Goal: Task Accomplishment & Management: Manage account settings

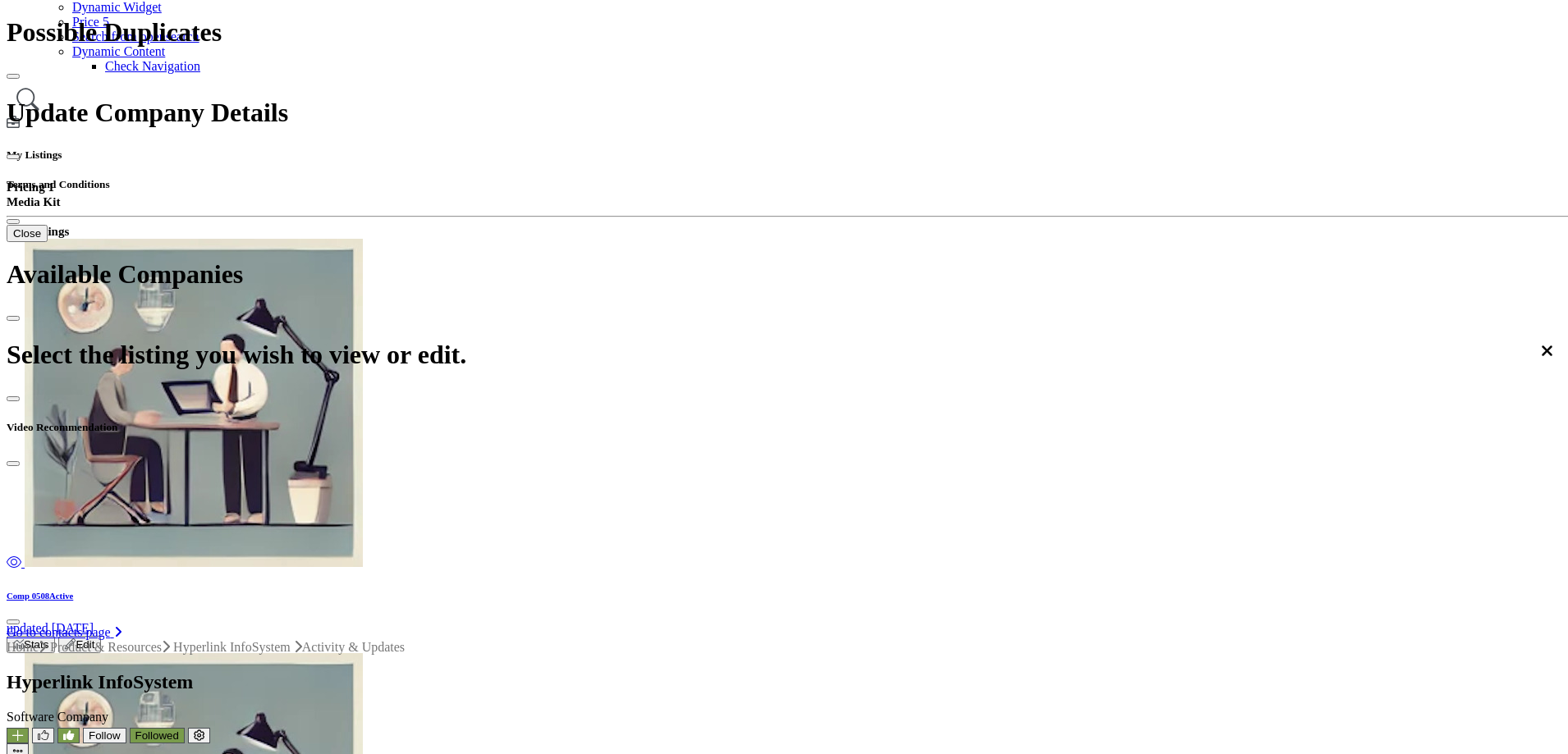
scroll to position [410, 0]
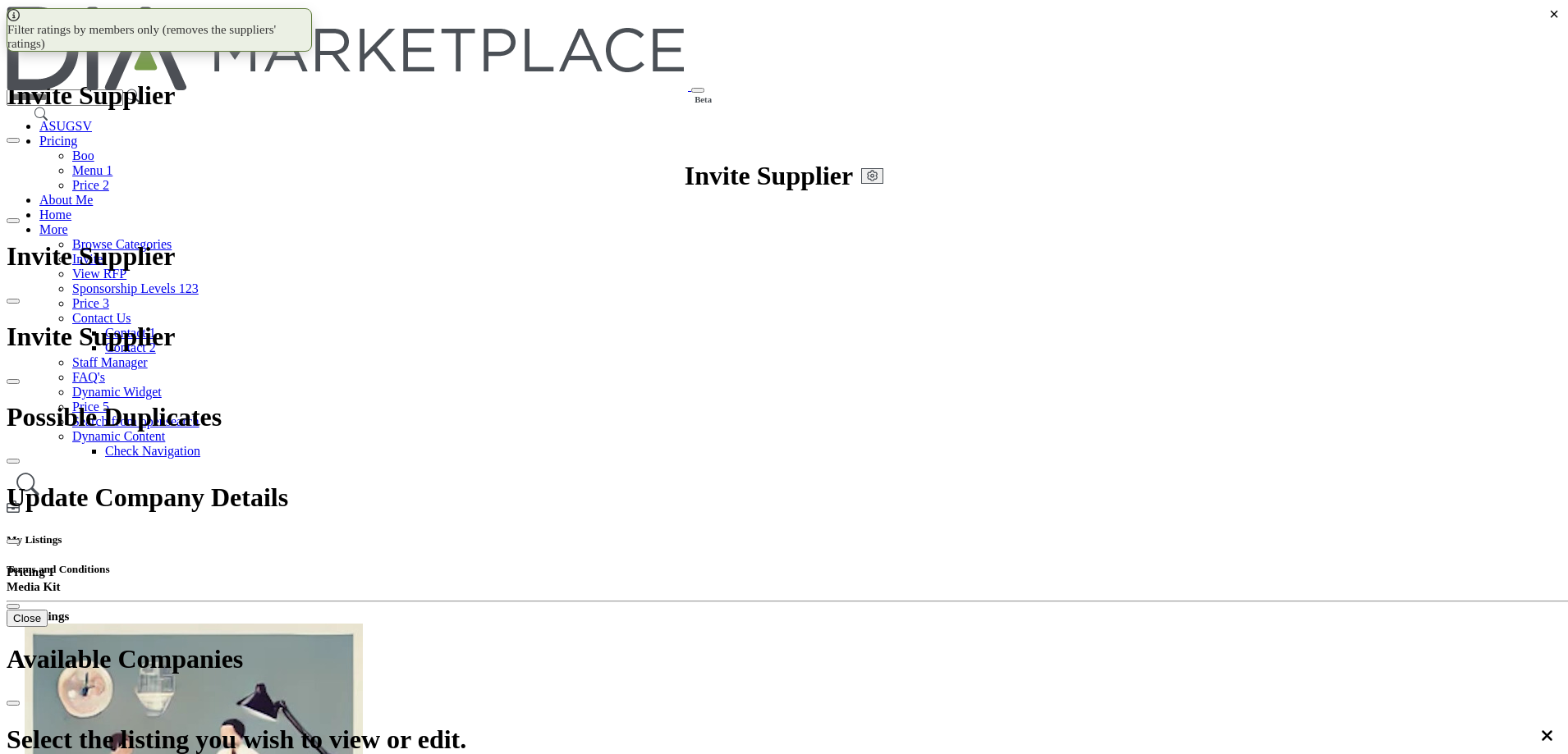
click at [365, 579] on span "Recommendations" at bounding box center [316, 586] width 98 height 14
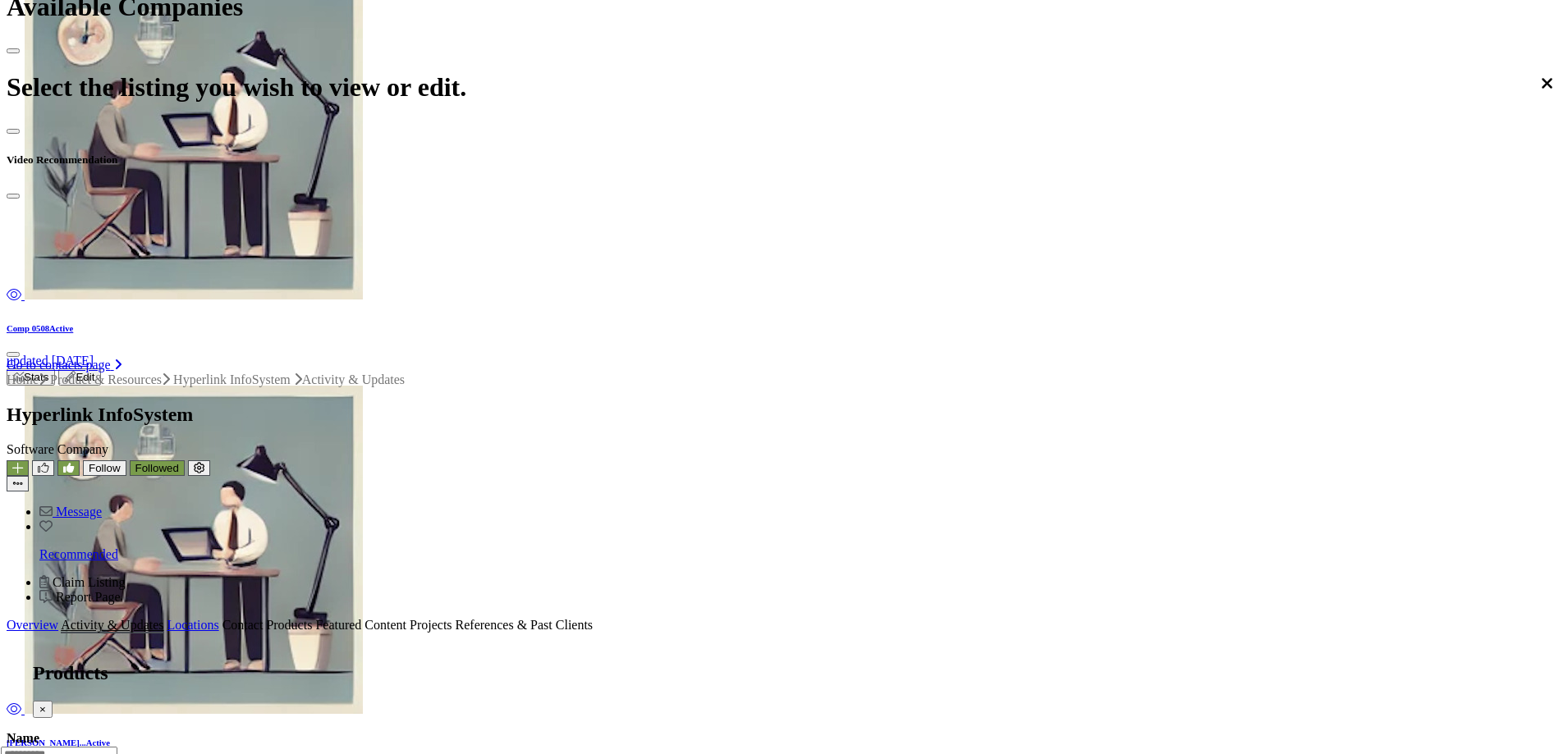
scroll to position [410, 0]
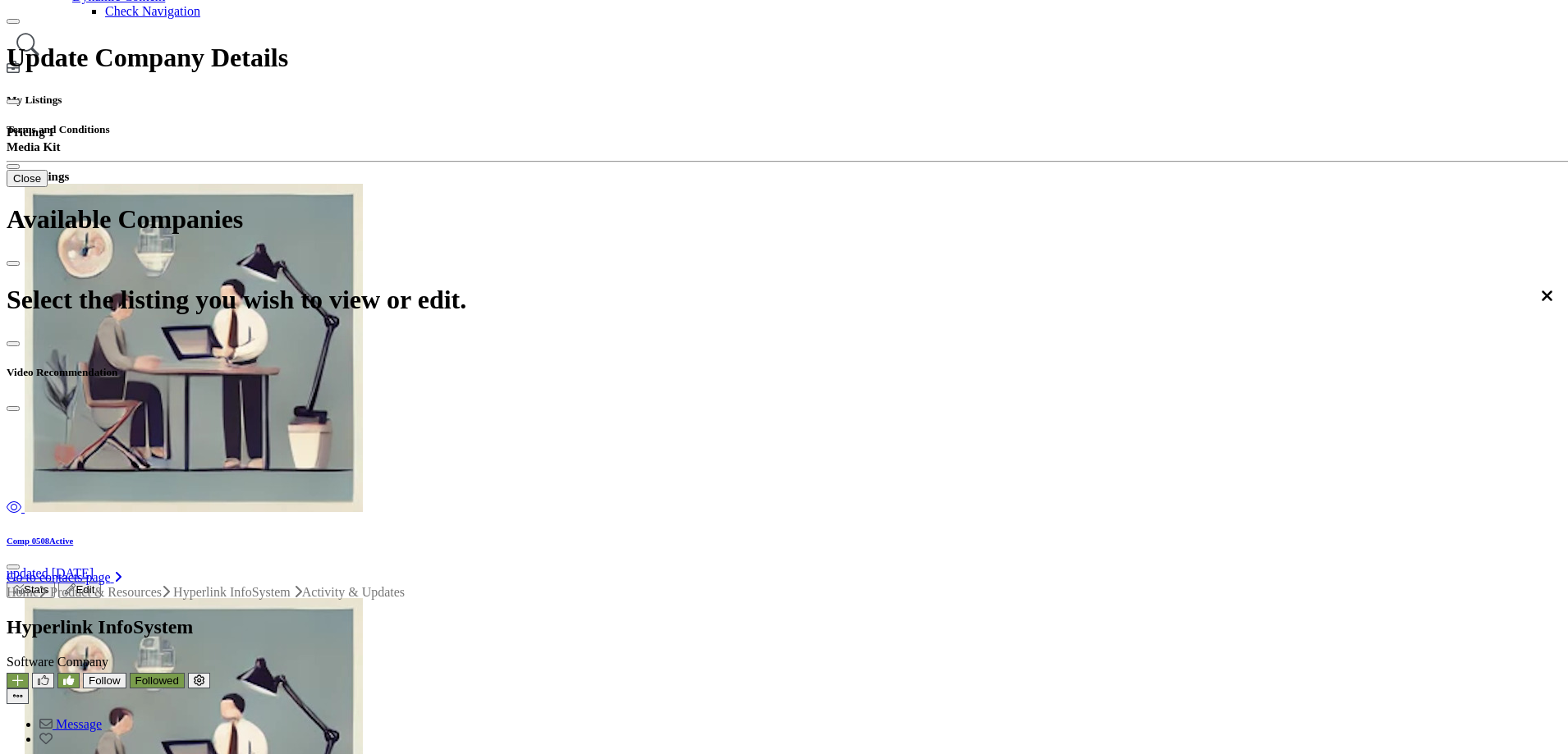
scroll to position [246, 0]
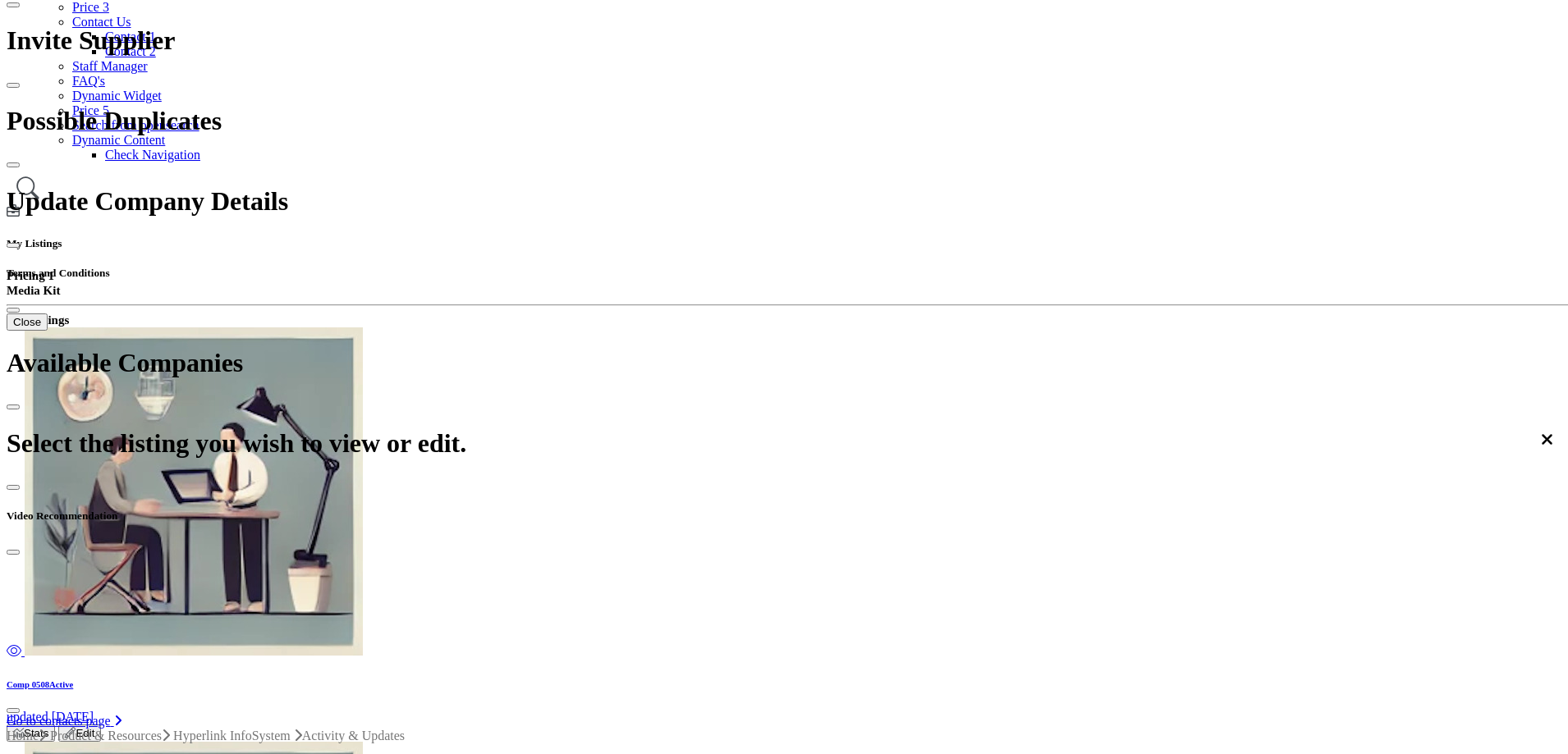
scroll to position [328, 0]
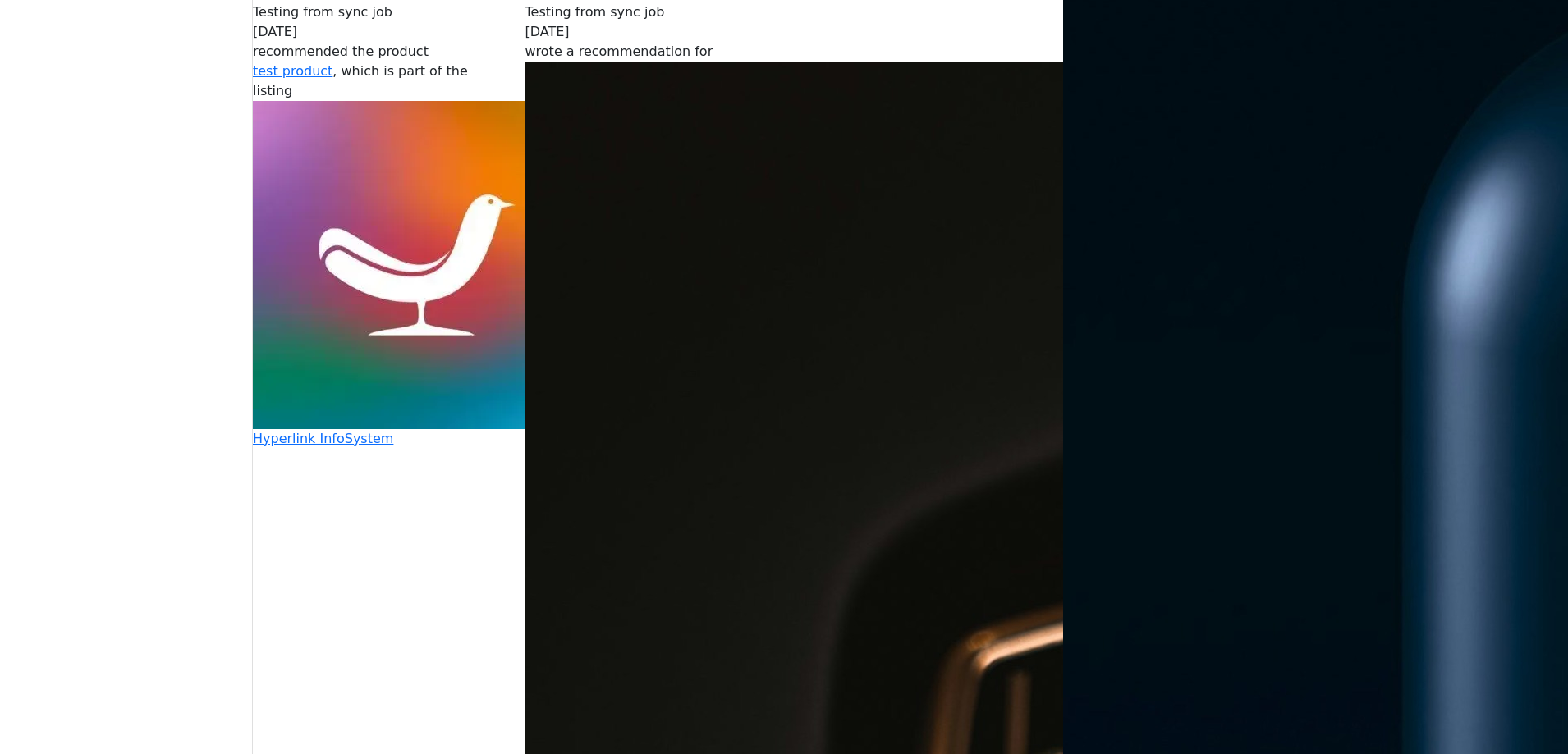
scroll to position [4923, 0]
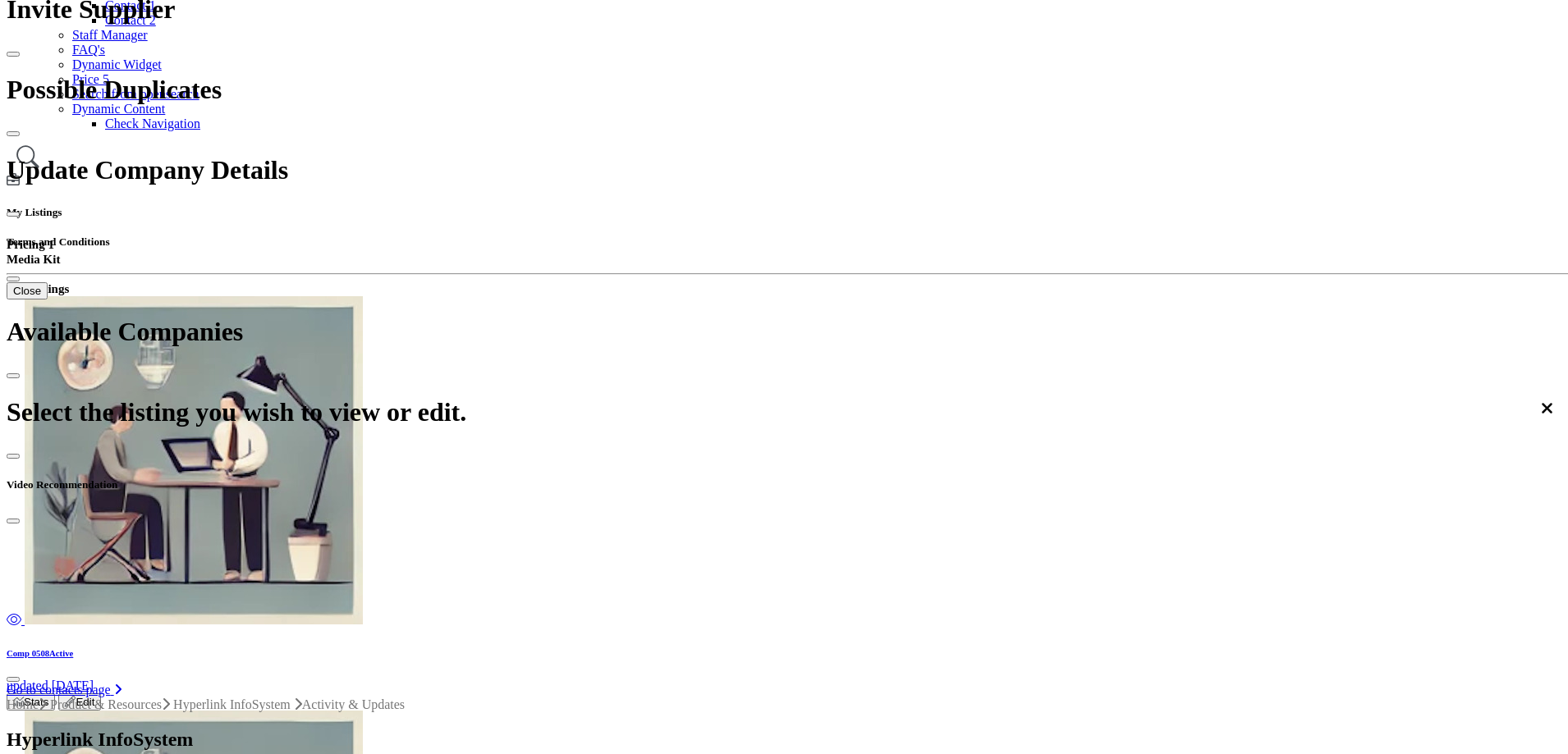
scroll to position [327, 0]
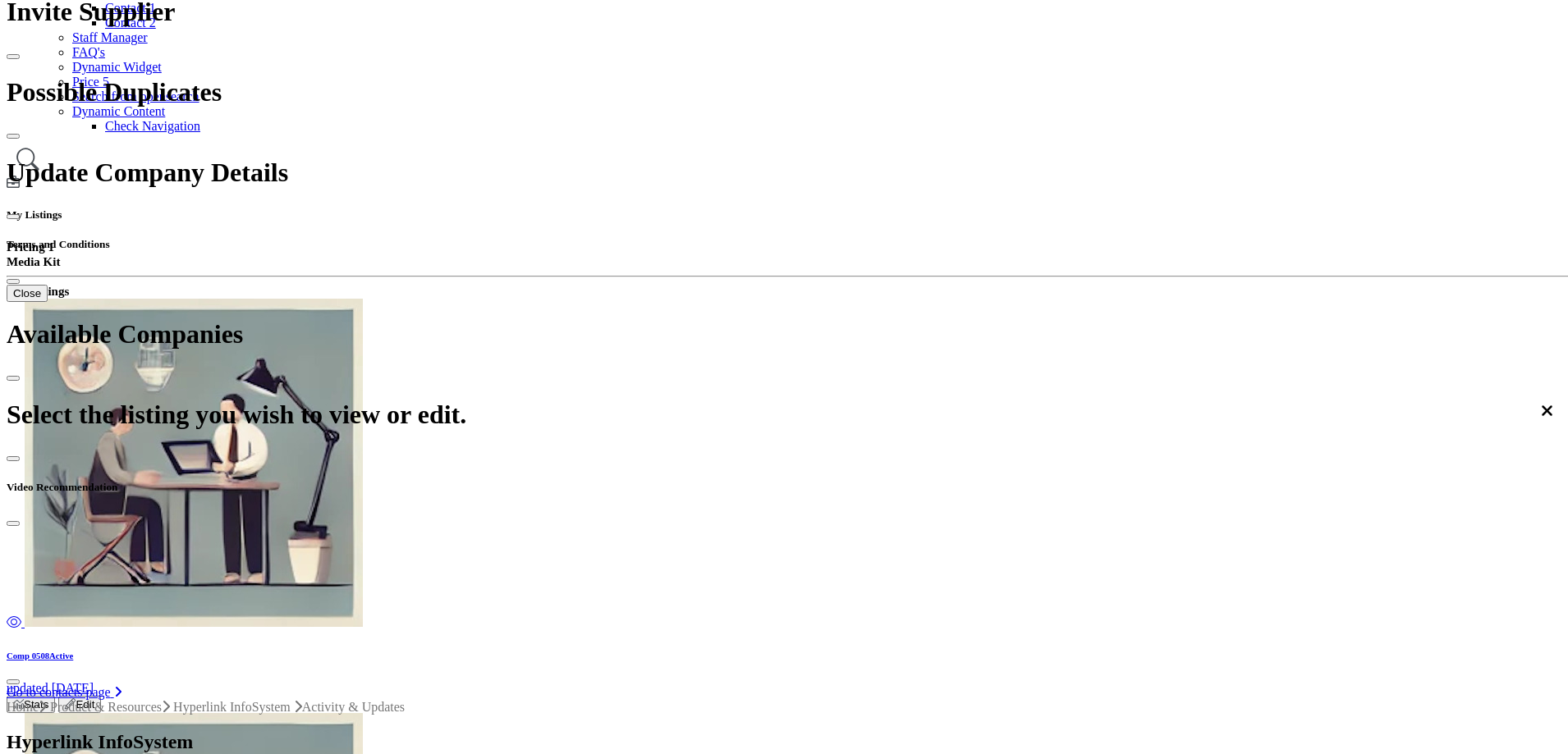
scroll to position [328, 0]
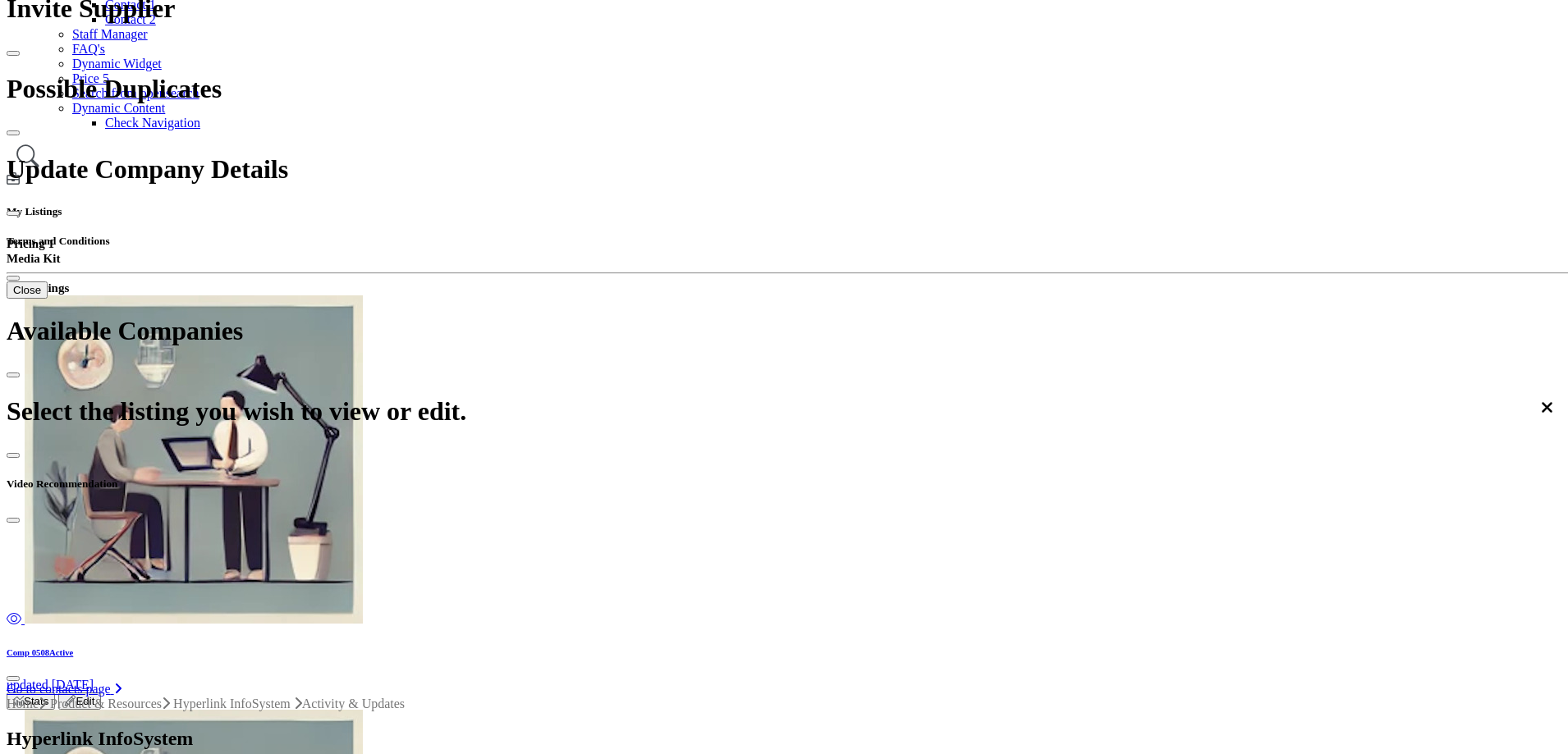
drag, startPoint x: 949, startPoint y: 324, endPoint x: 1401, endPoint y: 437, distance: 465.9
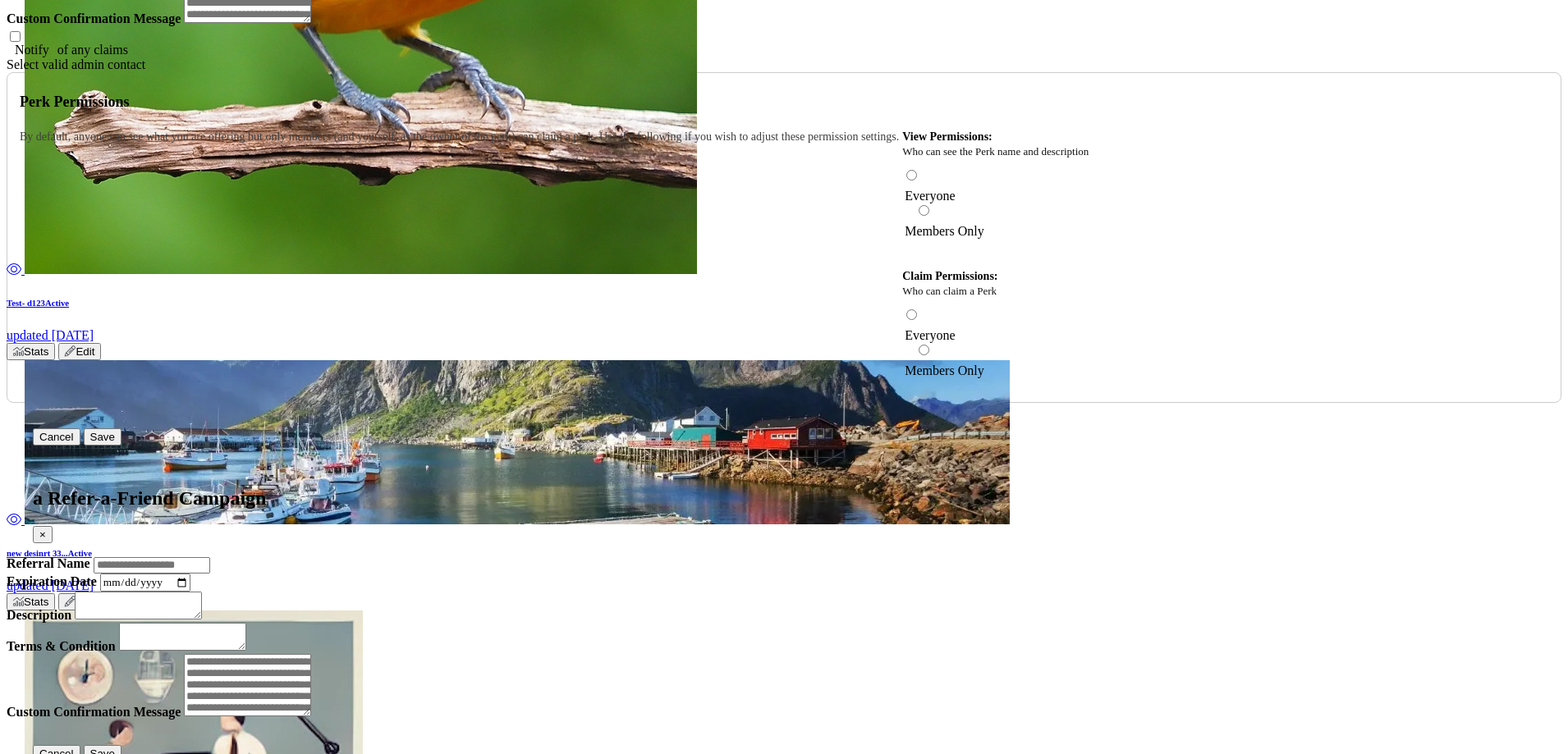
scroll to position [2087, 0]
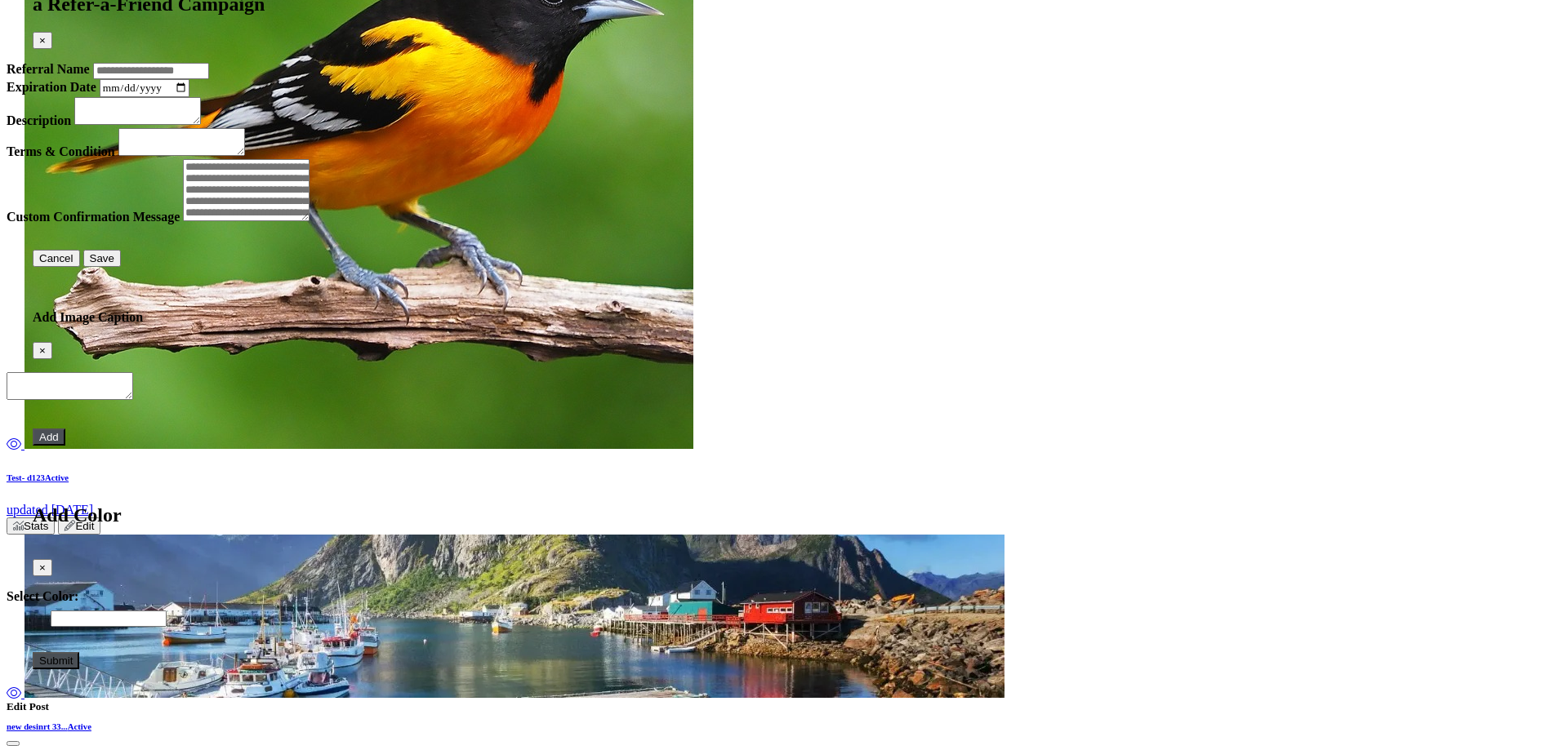
click at [20, 741] on button "Close" at bounding box center [13, 743] width 13 height 5
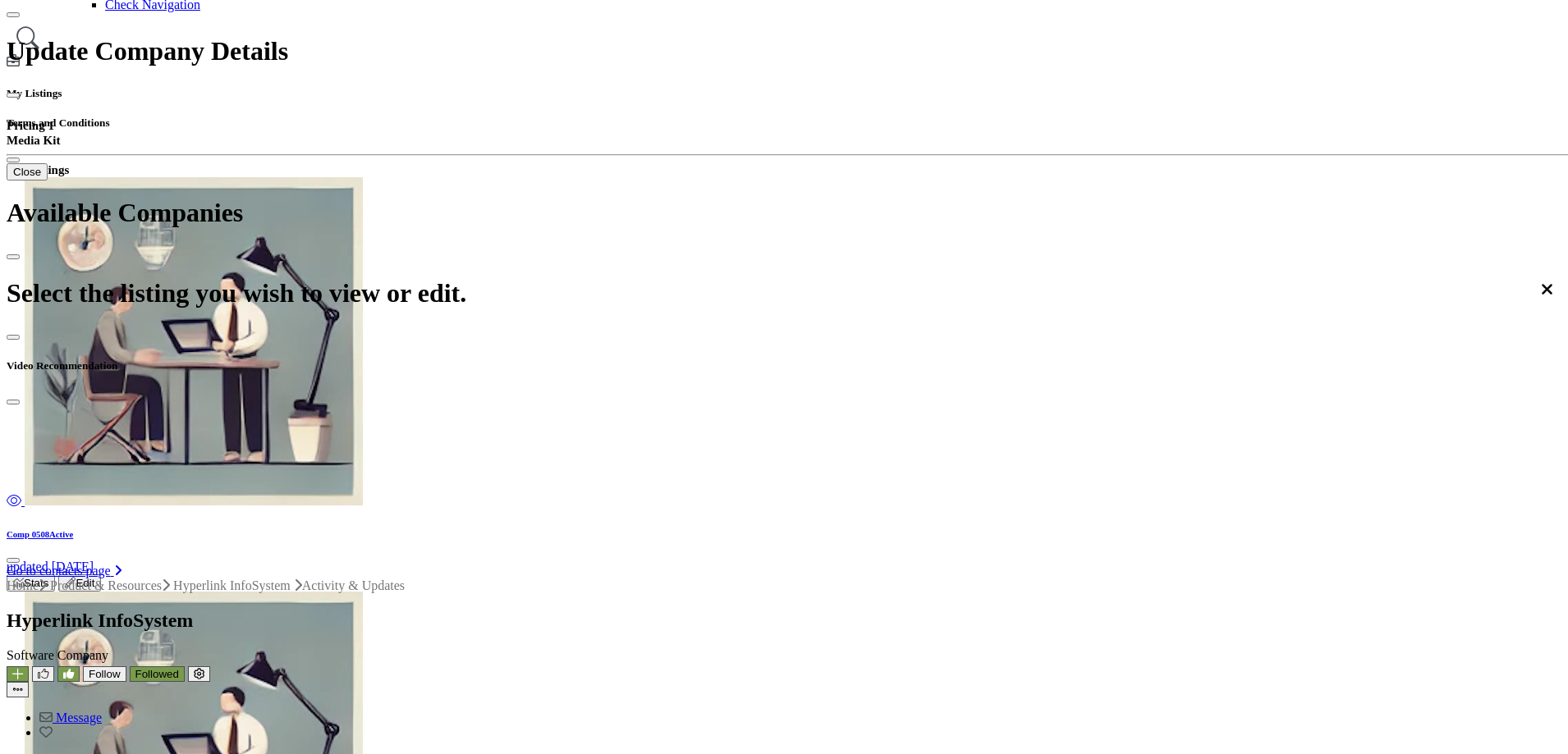
scroll to position [365, 0]
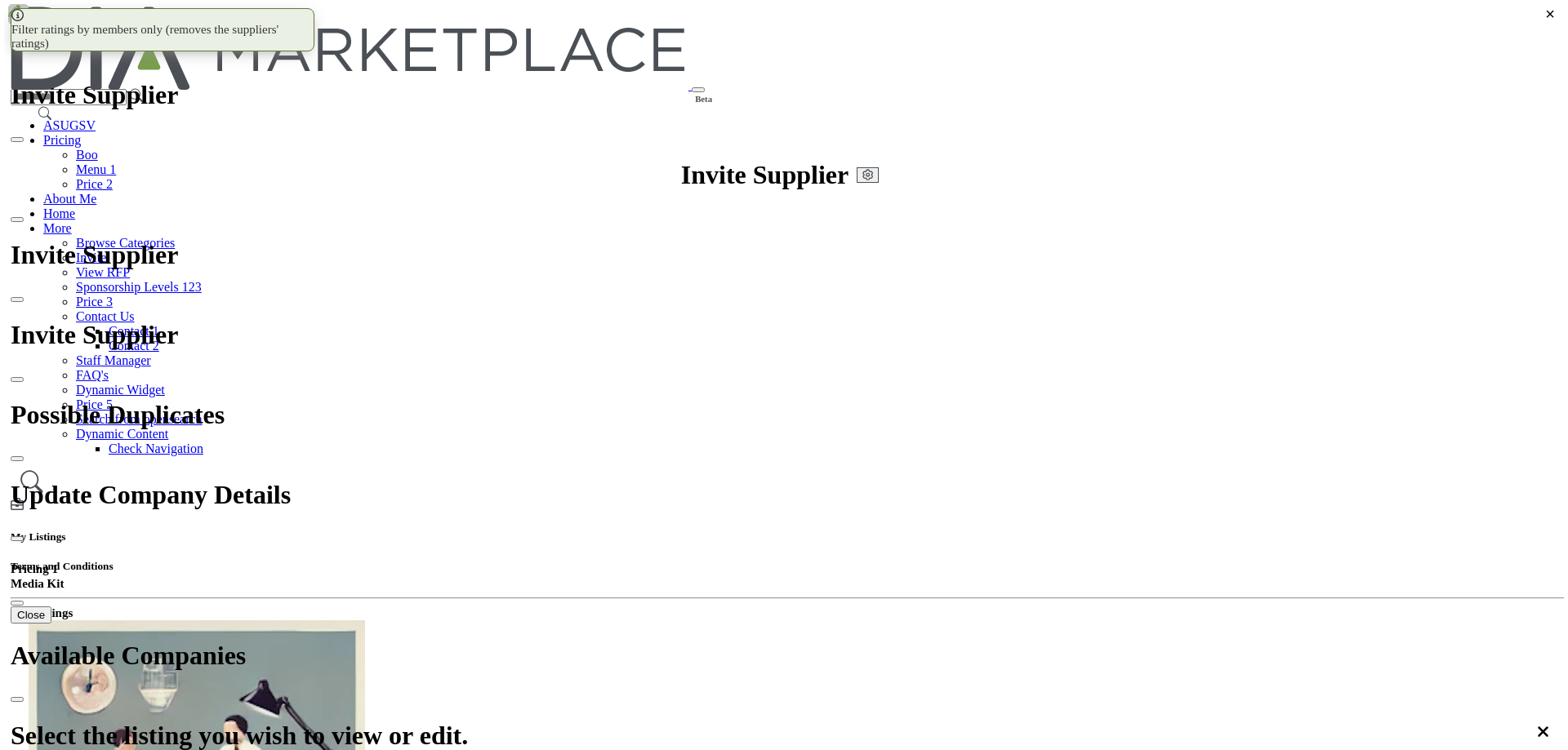
scroll to position [82, 0]
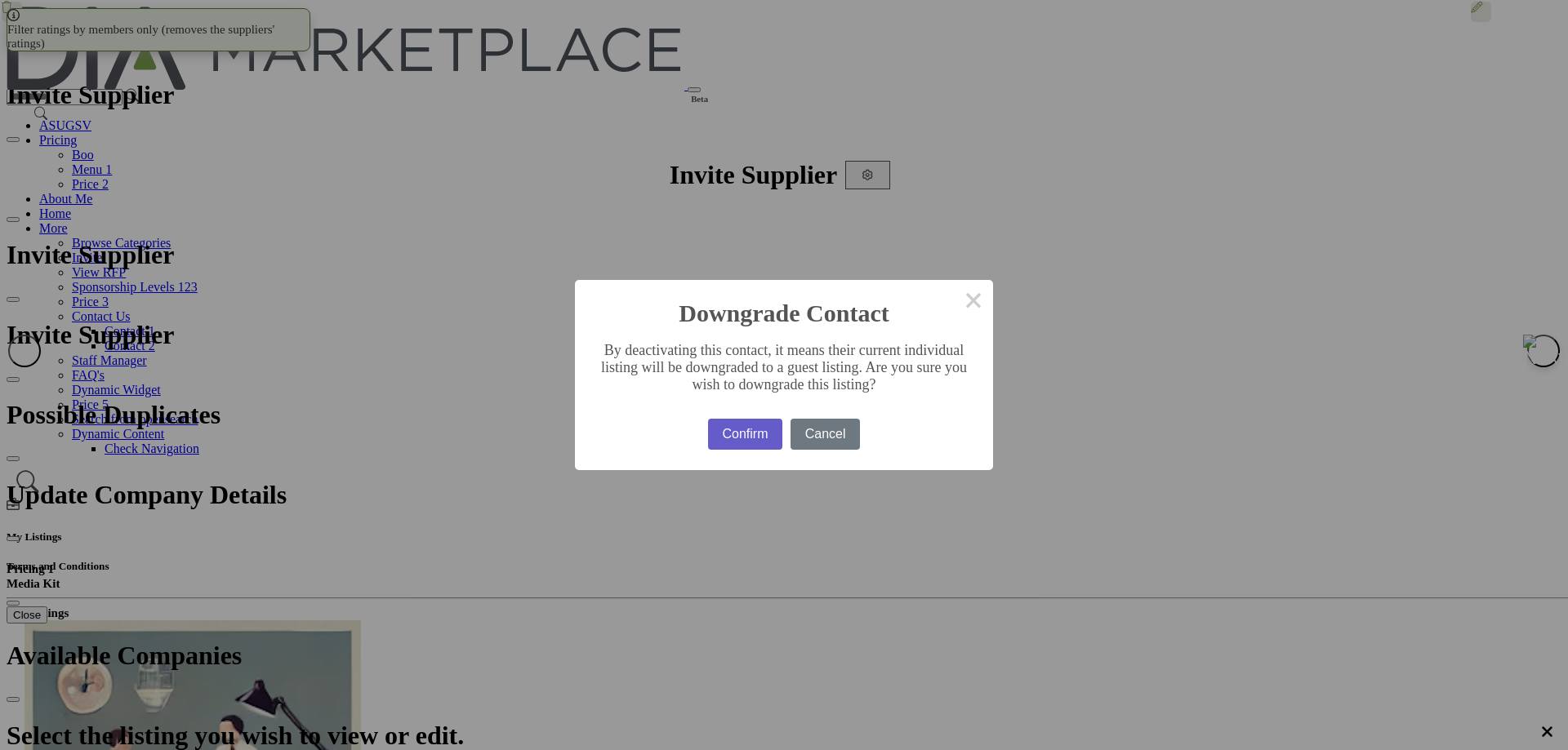
click at [713, 428] on button "Confirm" at bounding box center [745, 434] width 74 height 31
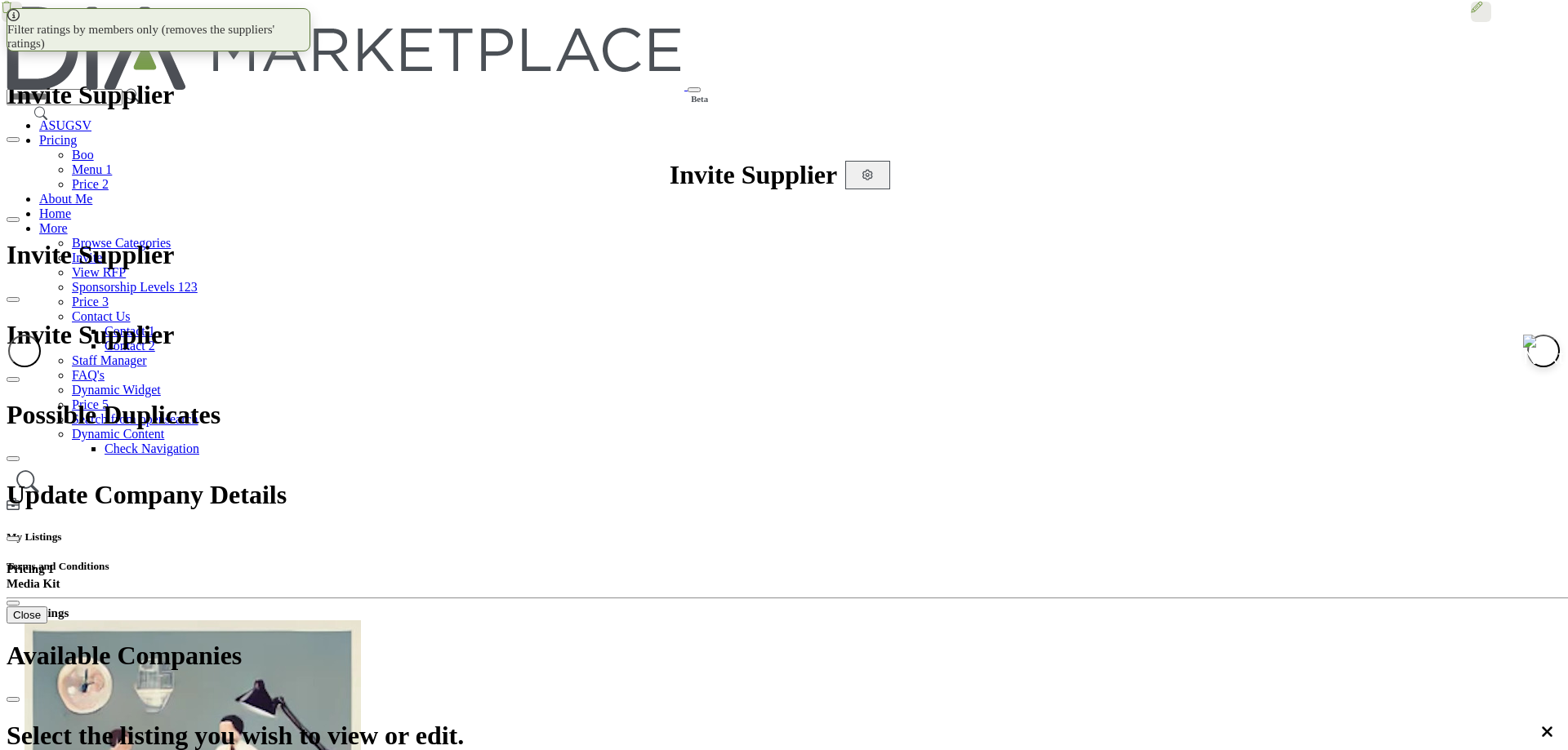
drag, startPoint x: 411, startPoint y: 465, endPoint x: 965, endPoint y: 419, distance: 555.9
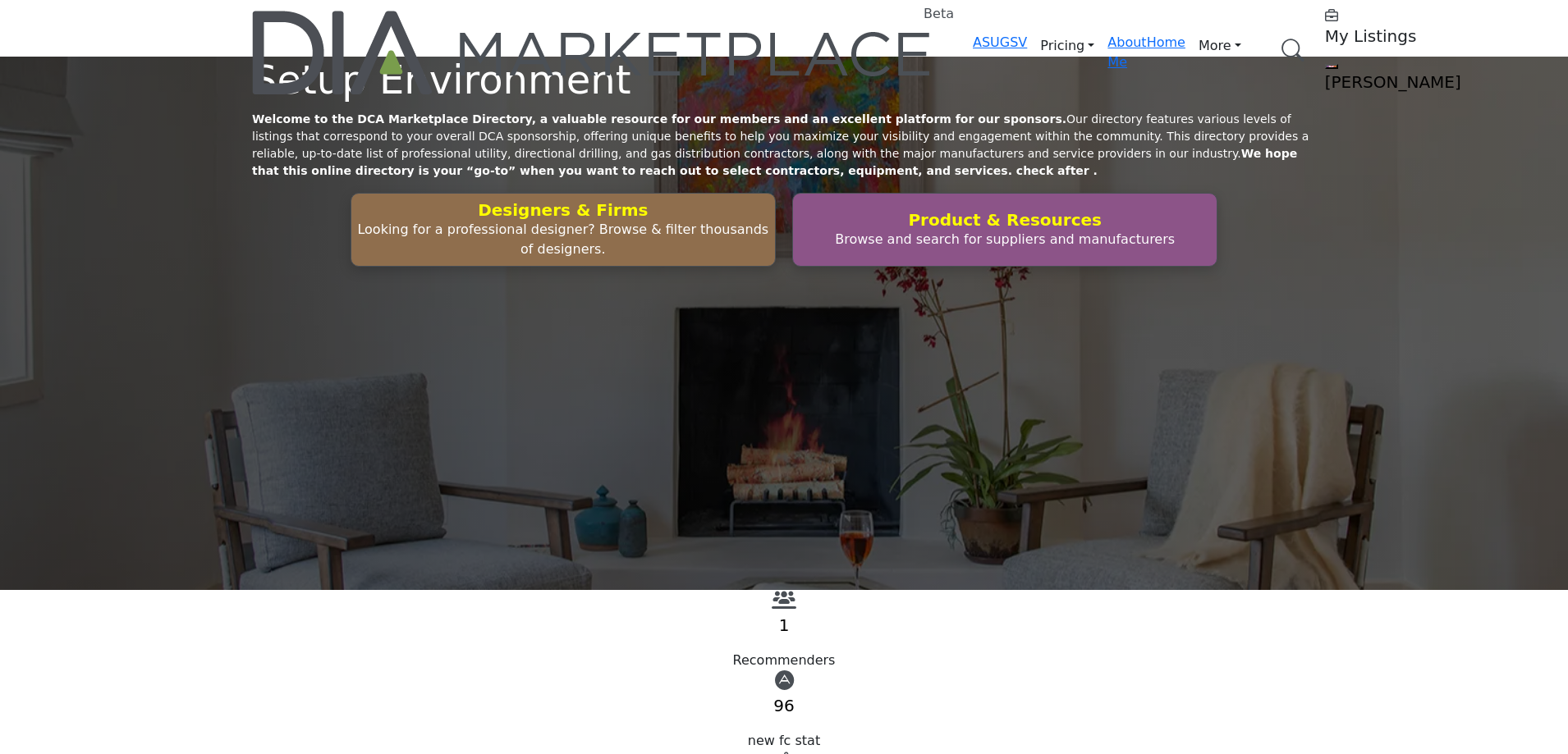
scroll to position [4923, 0]
